Goal: Task Accomplishment & Management: Use online tool/utility

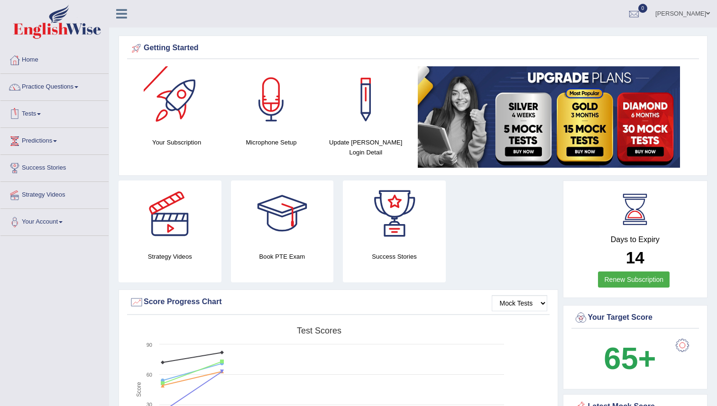
click at [33, 113] on link "Tests" at bounding box center [54, 113] width 108 height 24
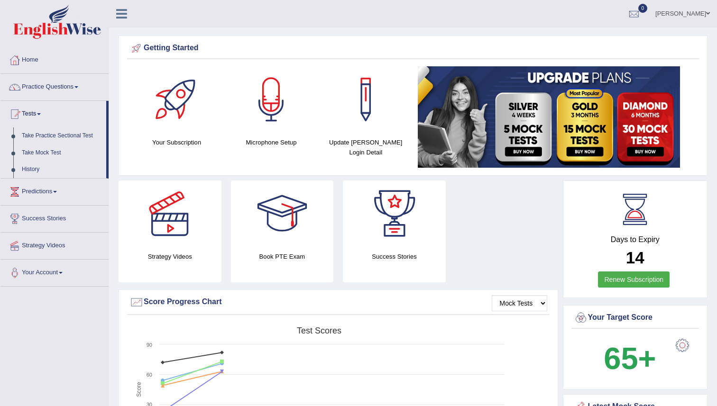
click at [52, 154] on link "Take Mock Test" at bounding box center [62, 153] width 89 height 17
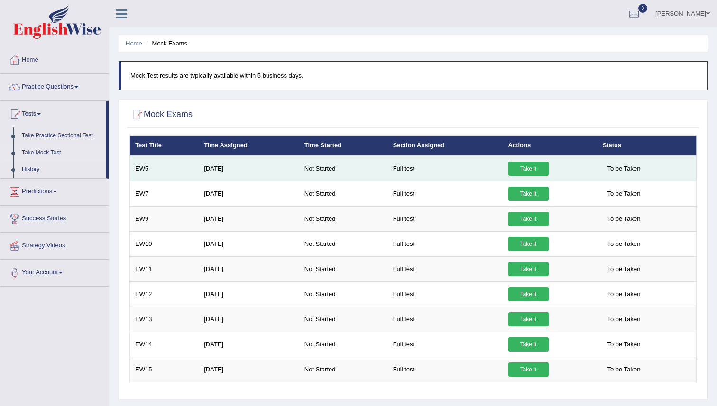
click at [532, 166] on link "Take it" at bounding box center [528, 169] width 40 height 14
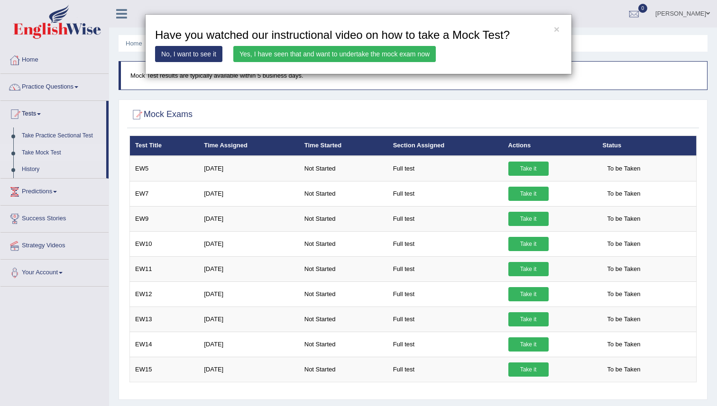
click at [362, 55] on link "Yes, I have seen that and want to undertake the mock exam now" at bounding box center [334, 54] width 202 height 16
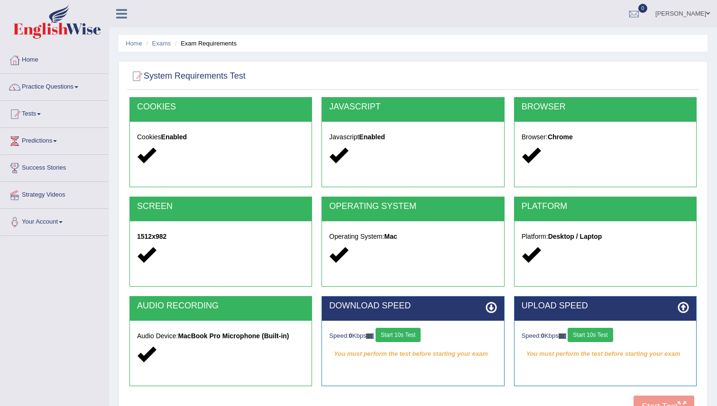
click at [405, 329] on button "Start 10s Test" at bounding box center [397, 335] width 45 height 14
click at [597, 335] on button "Start 10s Test" at bounding box center [589, 335] width 45 height 14
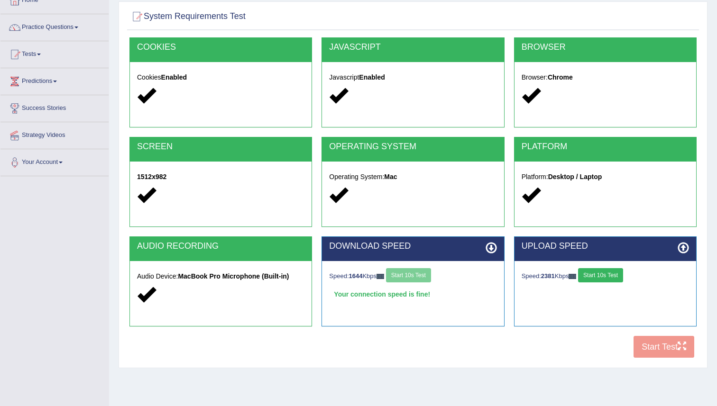
scroll to position [91, 0]
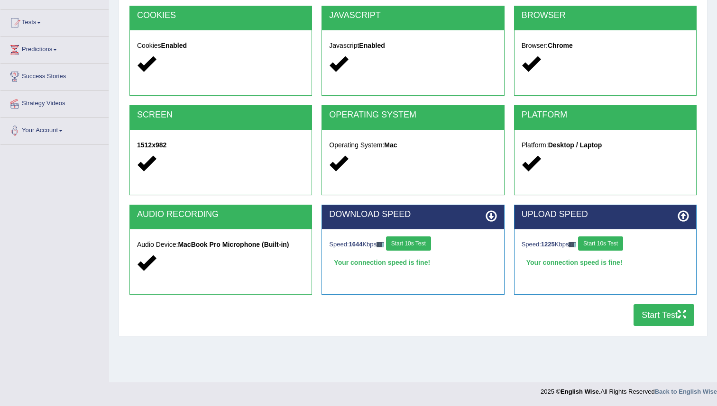
click at [658, 316] on button "Start Test" at bounding box center [663, 315] width 61 height 22
